Goal: Information Seeking & Learning: Check status

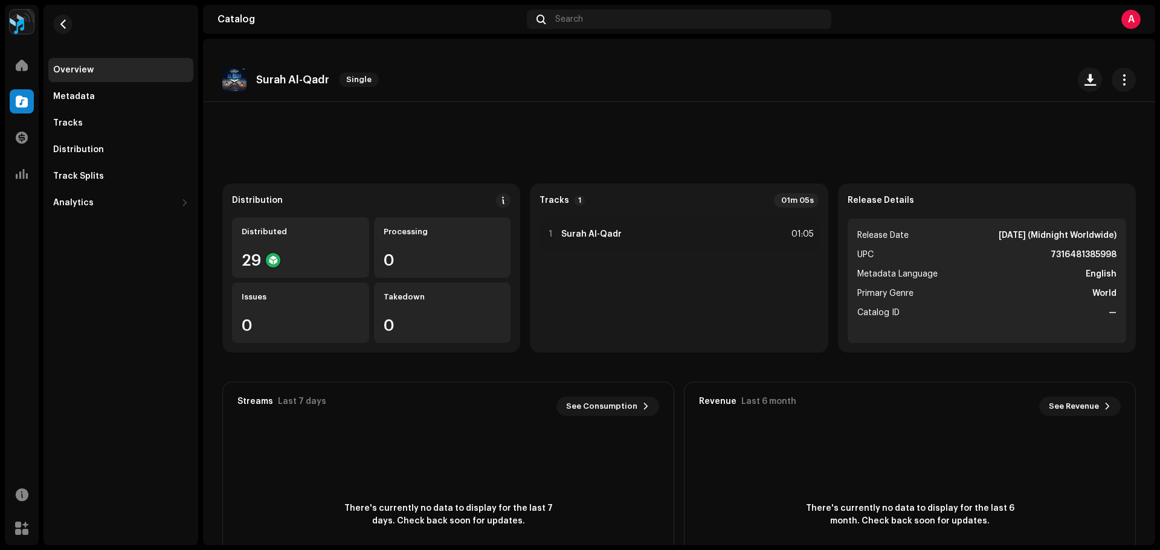
scroll to position [97, 0]
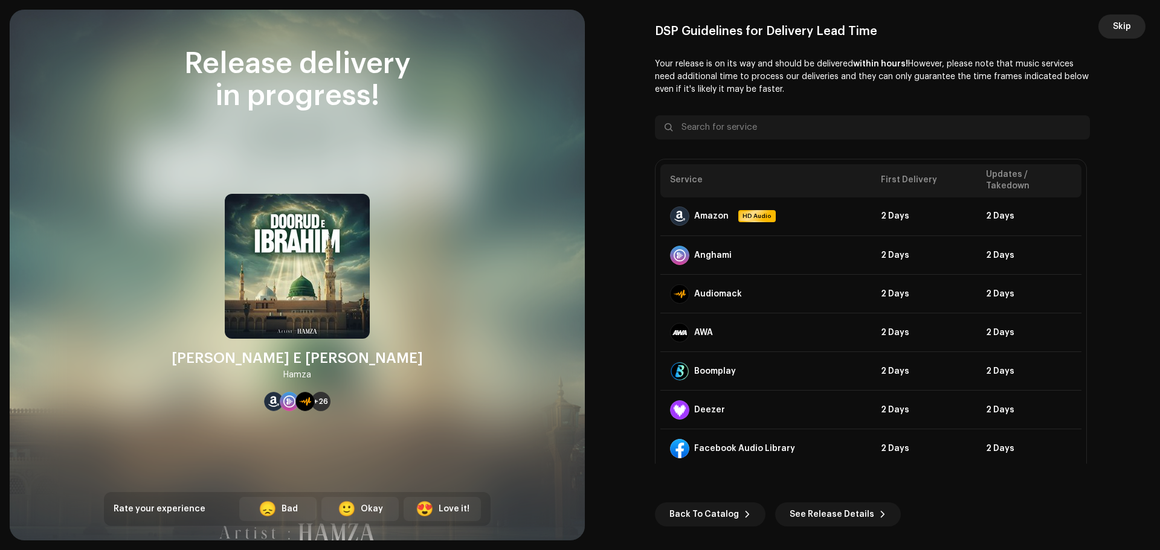
scroll to position [423, 0]
click at [1124, 24] on span "Skip" at bounding box center [1122, 26] width 18 height 24
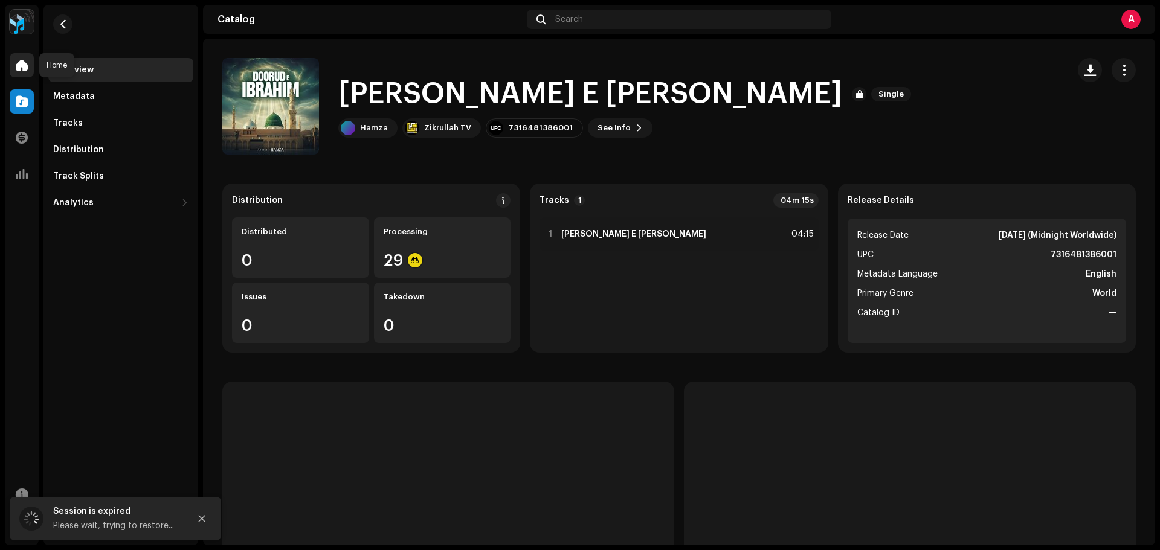
click at [14, 66] on div at bounding box center [22, 65] width 24 height 24
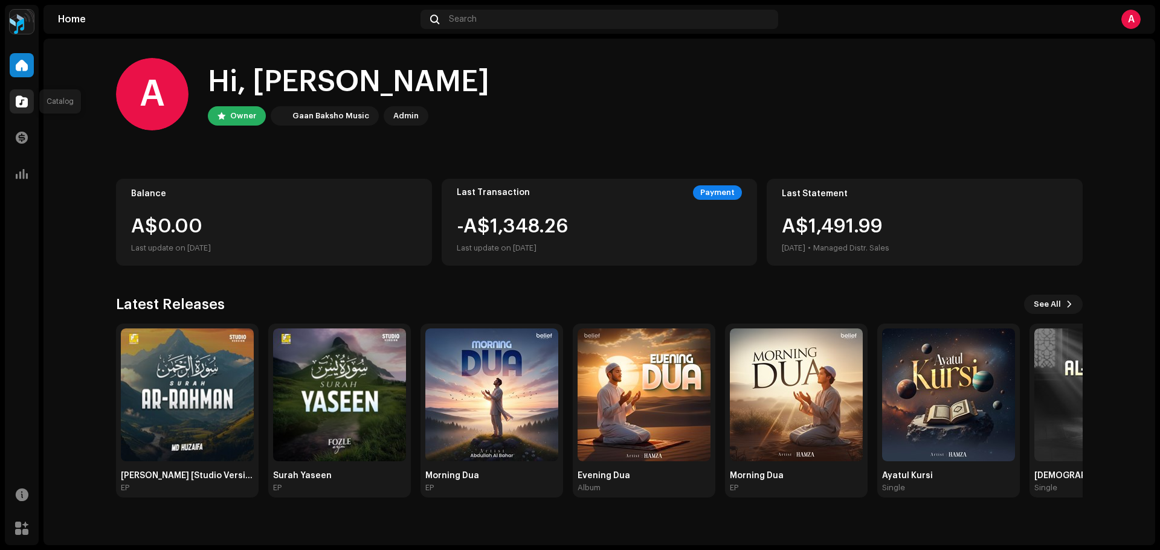
click at [14, 99] on div at bounding box center [22, 101] width 24 height 24
